Goal: Transaction & Acquisition: Book appointment/travel/reservation

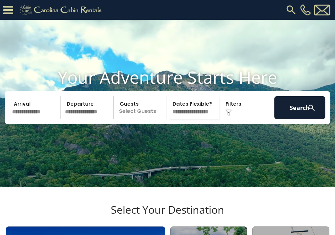
click at [25, 119] on input "text" at bounding box center [35, 107] width 51 height 23
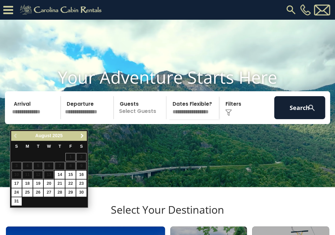
click at [79, 135] on span "Next" at bounding box center [81, 135] width 5 height 5
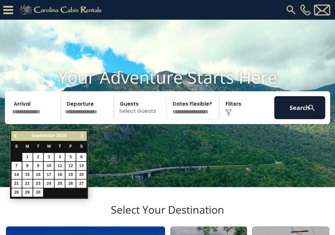
click at [79, 135] on span "Next" at bounding box center [81, 135] width 5 height 5
click at [28, 182] on link "20" at bounding box center [27, 184] width 10 height 8
type input "********"
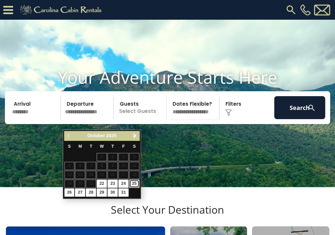
click at [133, 182] on link "25" at bounding box center [134, 184] width 10 height 8
type input "********"
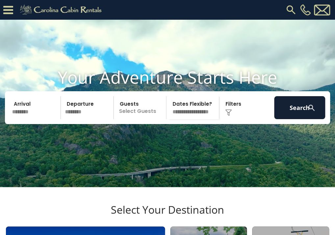
click at [144, 114] on p "Select Guests" at bounding box center [141, 107] width 51 height 23
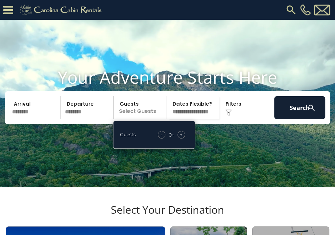
click at [182, 138] on span "+" at bounding box center [181, 134] width 3 height 7
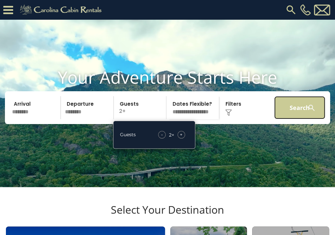
click at [294, 119] on button "Search" at bounding box center [299, 107] width 51 height 23
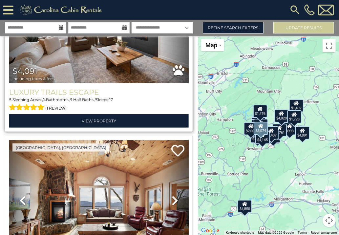
scroll to position [197, 0]
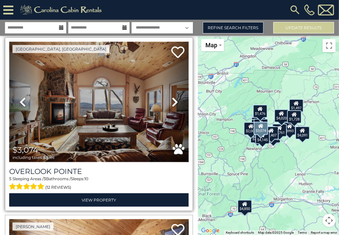
click at [91, 123] on img at bounding box center [99, 102] width 180 height 120
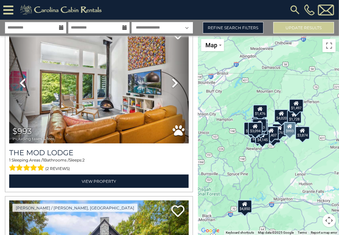
scroll to position [1380, 0]
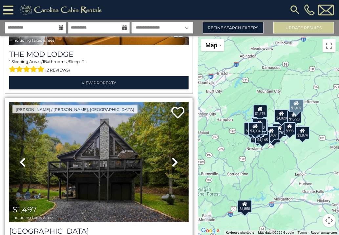
click at [154, 160] on img at bounding box center [99, 162] width 180 height 120
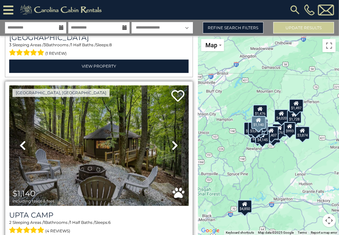
scroll to position [1577, 0]
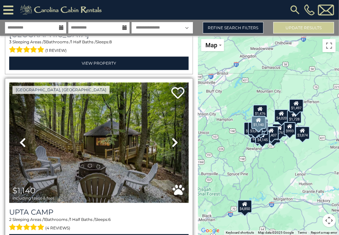
click at [112, 128] on img at bounding box center [99, 142] width 180 height 120
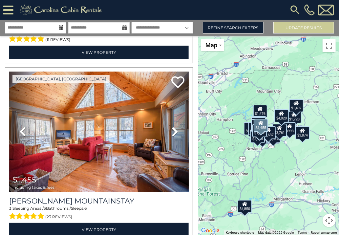
scroll to position [4172, 0]
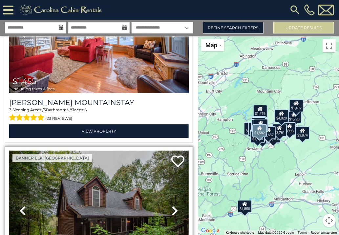
click at [149, 151] on img at bounding box center [99, 211] width 180 height 120
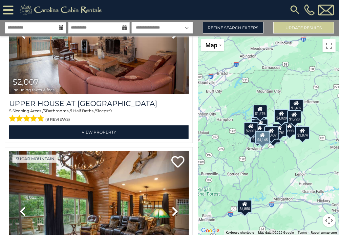
scroll to position [5118, 0]
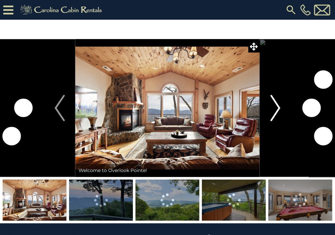
click at [269, 109] on button "Next" at bounding box center [274, 108] width 31 height 138
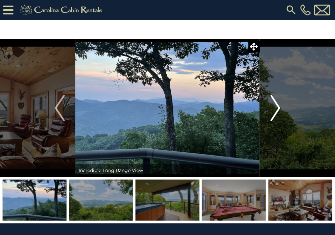
click at [269, 109] on button "Next" at bounding box center [274, 108] width 31 height 138
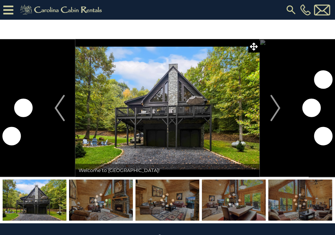
click at [275, 106] on img "Next" at bounding box center [275, 108] width 10 height 26
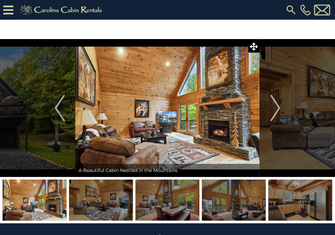
click at [275, 106] on img "Next" at bounding box center [275, 108] width 10 height 26
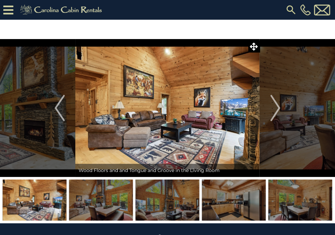
click at [275, 106] on img "Next" at bounding box center [275, 108] width 10 height 26
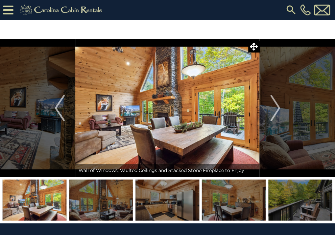
click at [275, 106] on img "Next" at bounding box center [275, 108] width 10 height 26
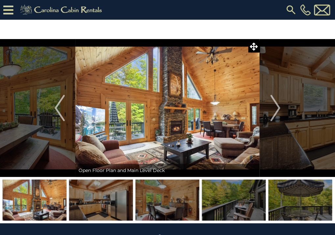
click at [275, 106] on img "Next" at bounding box center [275, 108] width 10 height 26
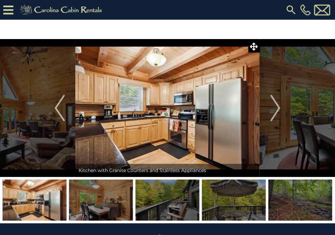
click at [275, 106] on img "Next" at bounding box center [275, 108] width 10 height 26
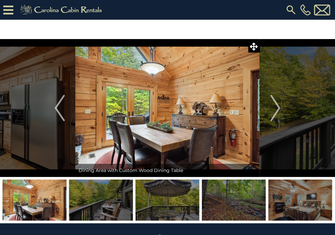
click at [275, 106] on img "Next" at bounding box center [275, 108] width 10 height 26
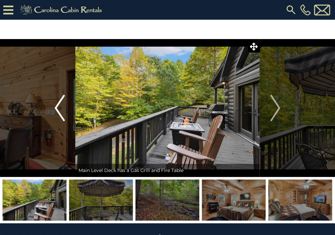
click at [56, 107] on img "Previous" at bounding box center [60, 108] width 10 height 26
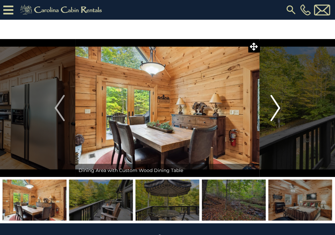
click at [271, 104] on img "Next" at bounding box center [275, 108] width 10 height 26
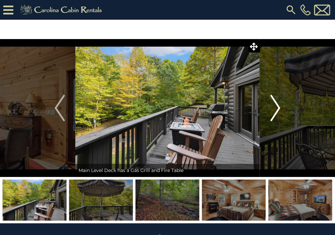
click at [271, 104] on img "Next" at bounding box center [275, 108] width 10 height 26
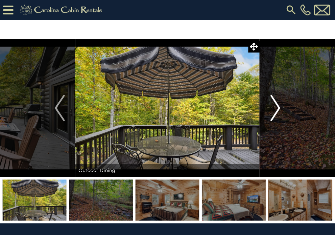
click at [271, 104] on img "Next" at bounding box center [275, 108] width 10 height 26
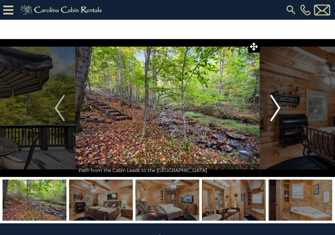
click at [271, 104] on img "Next" at bounding box center [275, 108] width 10 height 26
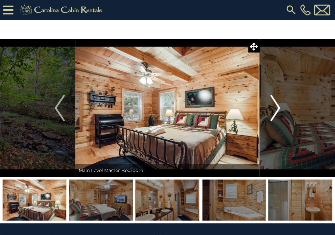
click at [271, 104] on img "Next" at bounding box center [275, 108] width 10 height 26
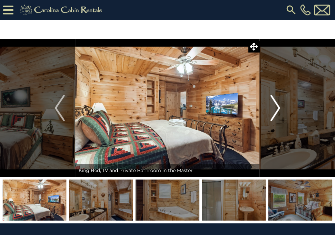
click at [271, 104] on img "Next" at bounding box center [275, 108] width 10 height 26
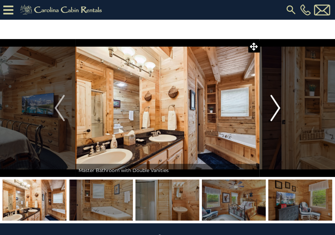
click at [271, 104] on img "Next" at bounding box center [275, 108] width 10 height 26
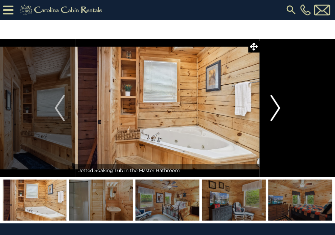
click at [271, 104] on img "Next" at bounding box center [275, 108] width 10 height 26
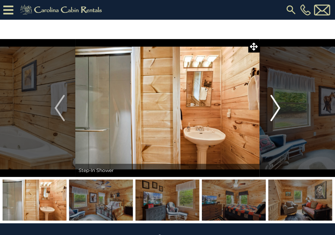
click at [271, 104] on img "Next" at bounding box center [275, 108] width 10 height 26
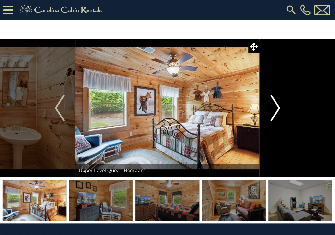
click at [271, 104] on img "Next" at bounding box center [275, 108] width 10 height 26
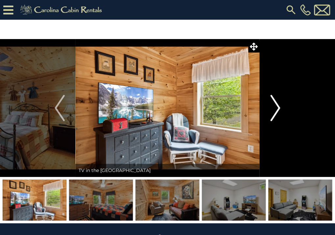
click at [271, 104] on img "Next" at bounding box center [275, 108] width 10 height 26
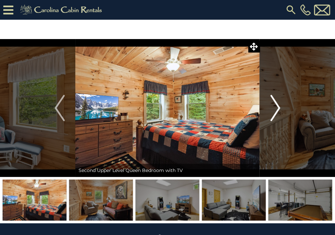
click at [271, 104] on img "Next" at bounding box center [275, 108] width 10 height 26
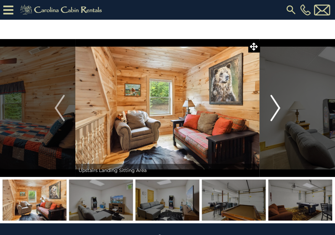
click at [271, 104] on img "Next" at bounding box center [275, 108] width 10 height 26
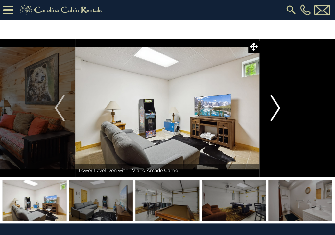
click at [271, 104] on img "Next" at bounding box center [275, 108] width 10 height 26
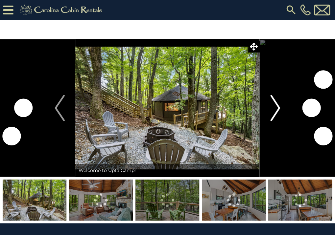
click at [276, 108] on img "Next" at bounding box center [275, 108] width 10 height 26
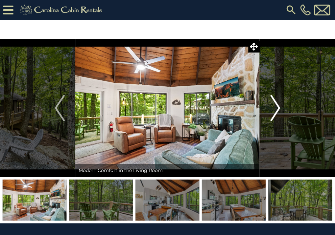
click at [276, 108] on img "Next" at bounding box center [275, 108] width 10 height 26
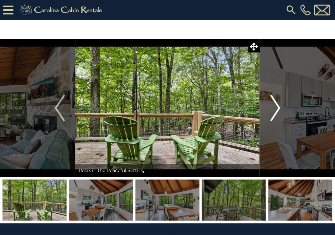
click at [276, 108] on img "Next" at bounding box center [275, 108] width 10 height 26
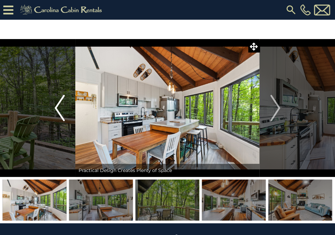
click at [65, 114] on button "Previous" at bounding box center [59, 108] width 31 height 138
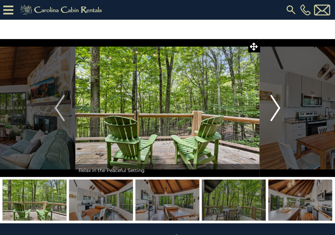
click at [274, 108] on img "Next" at bounding box center [275, 108] width 10 height 26
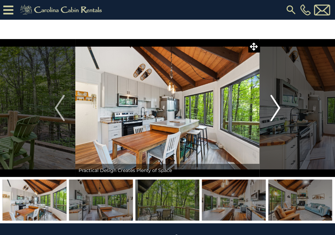
click at [274, 108] on img "Next" at bounding box center [275, 108] width 10 height 26
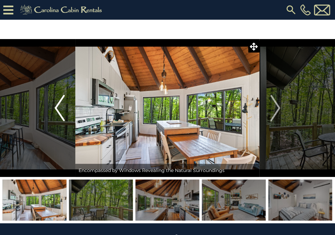
click at [67, 113] on button "Previous" at bounding box center [59, 108] width 31 height 138
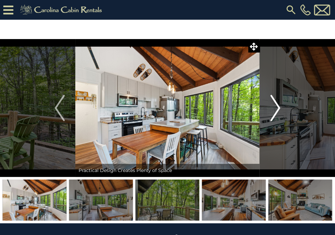
click at [273, 106] on img "Next" at bounding box center [275, 108] width 10 height 26
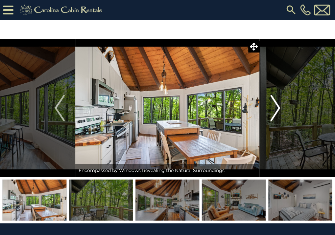
click at [273, 106] on img "Next" at bounding box center [275, 108] width 10 height 26
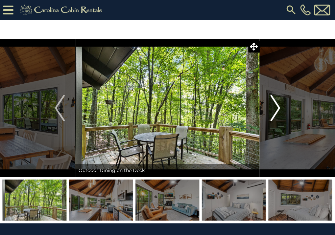
click at [273, 106] on img "Next" at bounding box center [275, 108] width 10 height 26
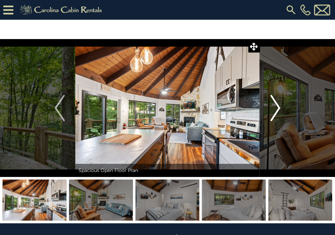
click at [273, 106] on img "Next" at bounding box center [275, 108] width 10 height 26
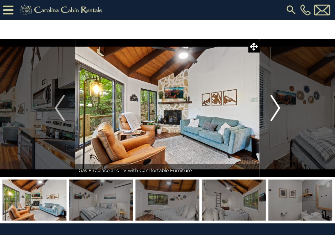
click at [273, 106] on img "Next" at bounding box center [275, 108] width 10 height 26
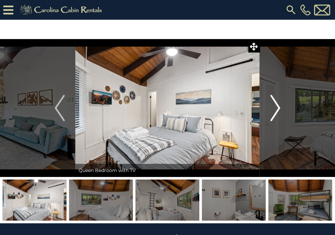
click at [273, 106] on img "Next" at bounding box center [275, 108] width 10 height 26
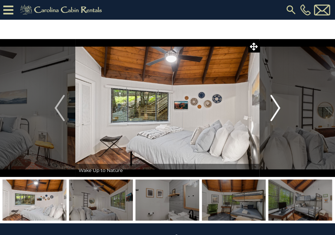
click at [273, 106] on img "Next" at bounding box center [275, 108] width 10 height 26
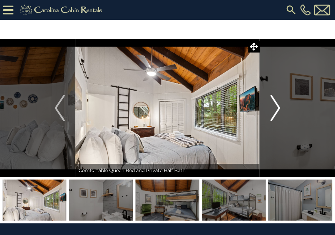
click at [273, 106] on img "Next" at bounding box center [275, 108] width 10 height 26
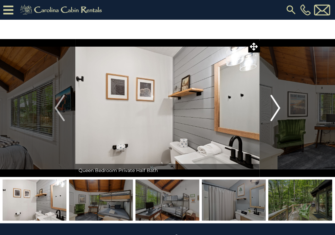
click at [273, 106] on img "Next" at bounding box center [275, 108] width 10 height 26
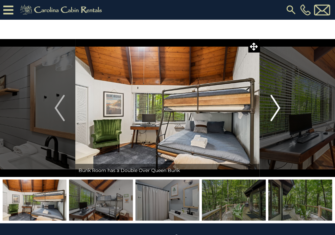
click at [273, 106] on img "Next" at bounding box center [275, 108] width 10 height 26
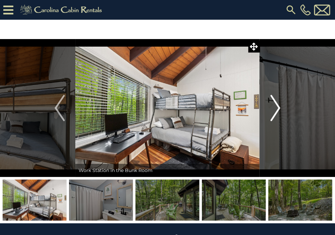
click at [273, 106] on img "Next" at bounding box center [275, 108] width 10 height 26
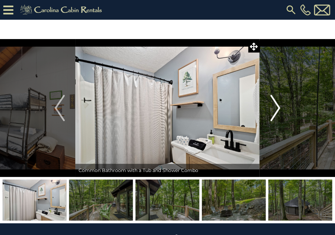
click at [273, 106] on img "Next" at bounding box center [275, 108] width 10 height 26
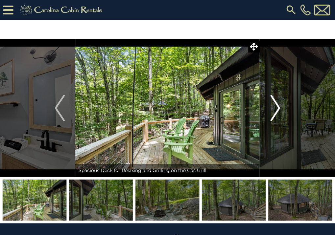
click at [273, 106] on img "Next" at bounding box center [275, 108] width 10 height 26
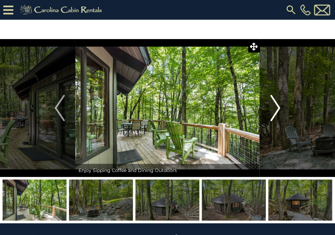
click at [273, 106] on img "Next" at bounding box center [275, 108] width 10 height 26
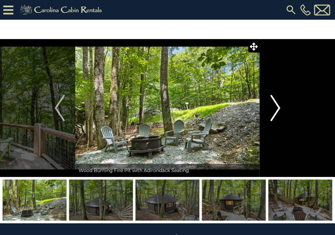
click at [273, 106] on img "Next" at bounding box center [275, 108] width 10 height 26
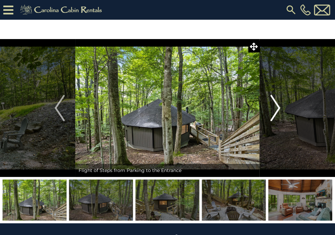
click at [273, 106] on img "Next" at bounding box center [275, 108] width 10 height 26
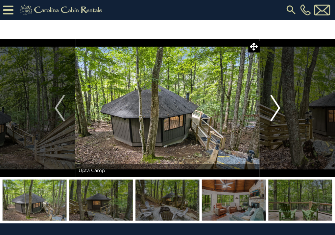
click at [273, 106] on img "Next" at bounding box center [275, 108] width 10 height 26
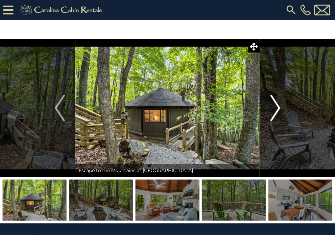
click at [273, 106] on img "Next" at bounding box center [275, 108] width 10 height 26
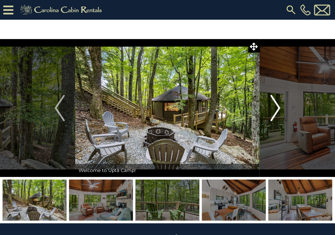
click at [273, 106] on img "Next" at bounding box center [275, 108] width 10 height 26
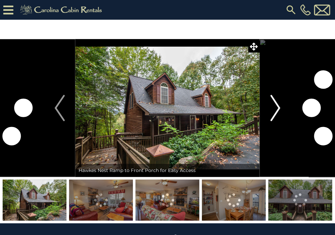
click at [280, 108] on img "Next" at bounding box center [275, 108] width 10 height 26
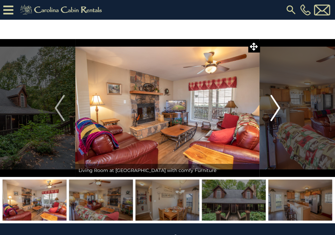
click at [275, 108] on img "Next" at bounding box center [275, 108] width 10 height 26
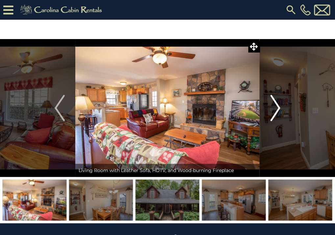
click at [275, 108] on img "Next" at bounding box center [275, 108] width 10 height 26
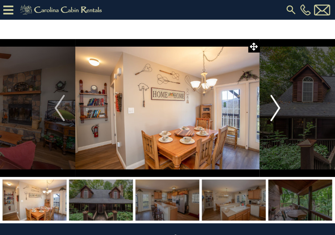
click at [275, 108] on img "Next" at bounding box center [275, 108] width 10 height 26
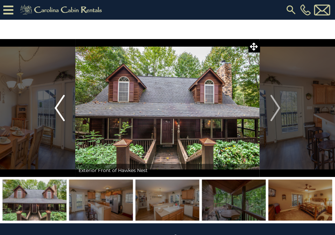
click at [56, 104] on img "Previous" at bounding box center [60, 108] width 10 height 26
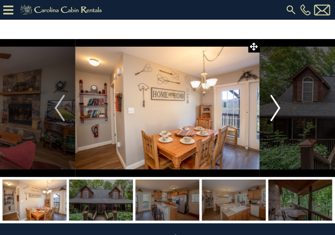
click at [273, 104] on img "Next" at bounding box center [275, 108] width 10 height 26
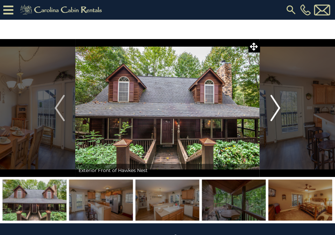
click at [273, 104] on img "Next" at bounding box center [275, 108] width 10 height 26
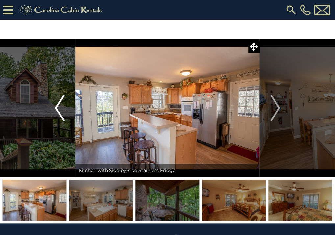
click at [61, 106] on img "Previous" at bounding box center [60, 108] width 10 height 26
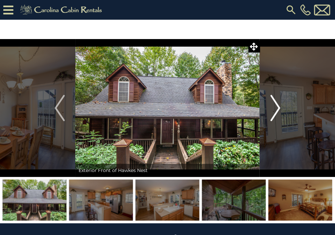
click at [276, 110] on img "Next" at bounding box center [275, 108] width 10 height 26
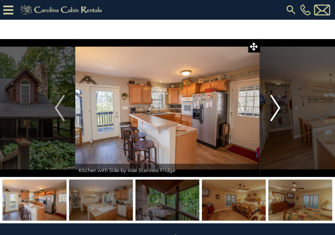
click at [276, 110] on img "Next" at bounding box center [275, 108] width 10 height 26
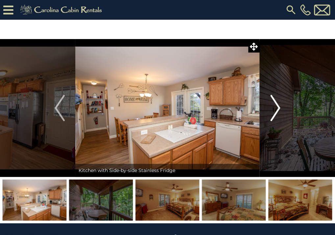
click at [276, 110] on img "Next" at bounding box center [275, 108] width 10 height 26
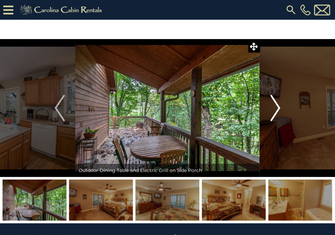
click at [276, 110] on img "Next" at bounding box center [275, 108] width 10 height 26
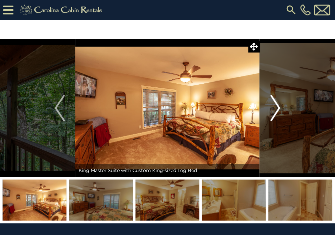
click at [276, 110] on img "Next" at bounding box center [275, 108] width 10 height 26
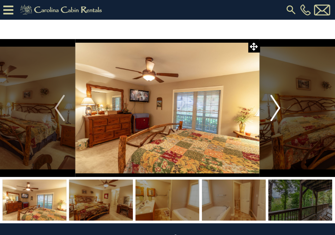
click at [276, 110] on img "Next" at bounding box center [275, 108] width 10 height 26
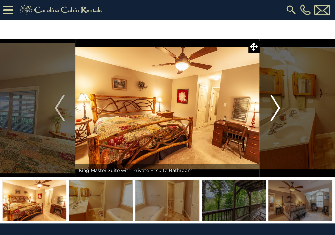
click at [276, 110] on img "Next" at bounding box center [275, 108] width 10 height 26
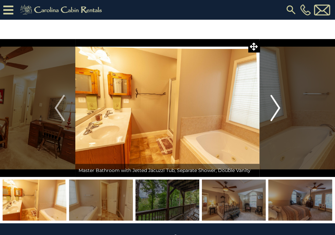
click at [276, 110] on img "Next" at bounding box center [275, 108] width 10 height 26
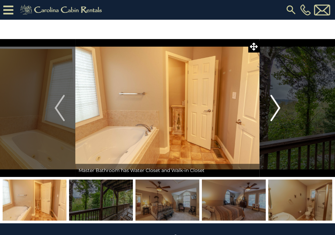
click at [276, 110] on img "Next" at bounding box center [275, 108] width 10 height 26
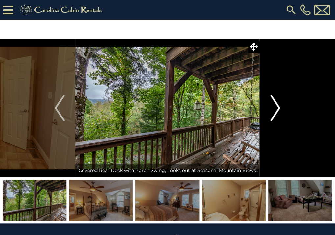
click at [276, 110] on img "Next" at bounding box center [275, 108] width 10 height 26
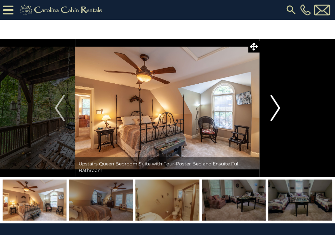
click at [276, 110] on img "Next" at bounding box center [275, 108] width 10 height 26
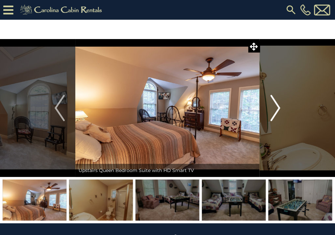
click at [275, 98] on img "Next" at bounding box center [275, 108] width 10 height 26
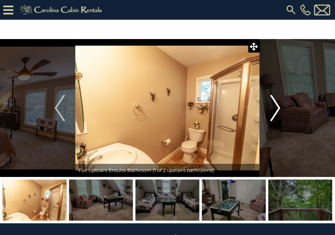
click at [275, 98] on img "Next" at bounding box center [275, 108] width 10 height 26
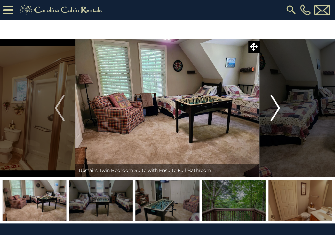
click at [275, 98] on img "Next" at bounding box center [275, 108] width 10 height 26
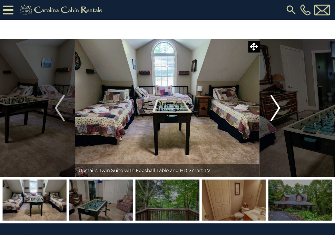
click at [275, 98] on img "Next" at bounding box center [275, 108] width 10 height 26
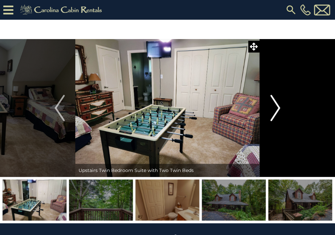
click at [275, 98] on img "Next" at bounding box center [275, 108] width 10 height 26
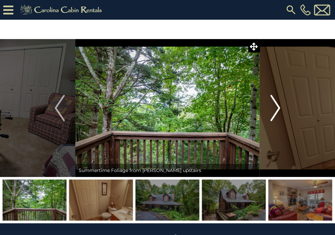
click at [275, 98] on img "Next" at bounding box center [275, 108] width 10 height 26
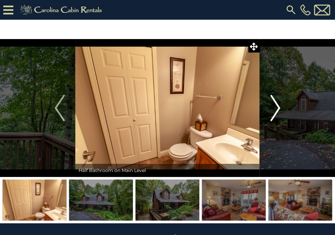
click at [275, 98] on img "Next" at bounding box center [275, 108] width 10 height 26
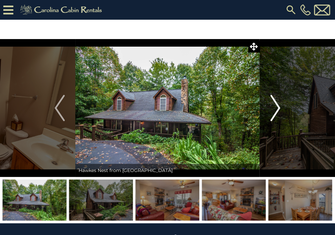
click at [275, 98] on img "Next" at bounding box center [275, 108] width 10 height 26
